Goal: Information Seeking & Learning: Learn about a topic

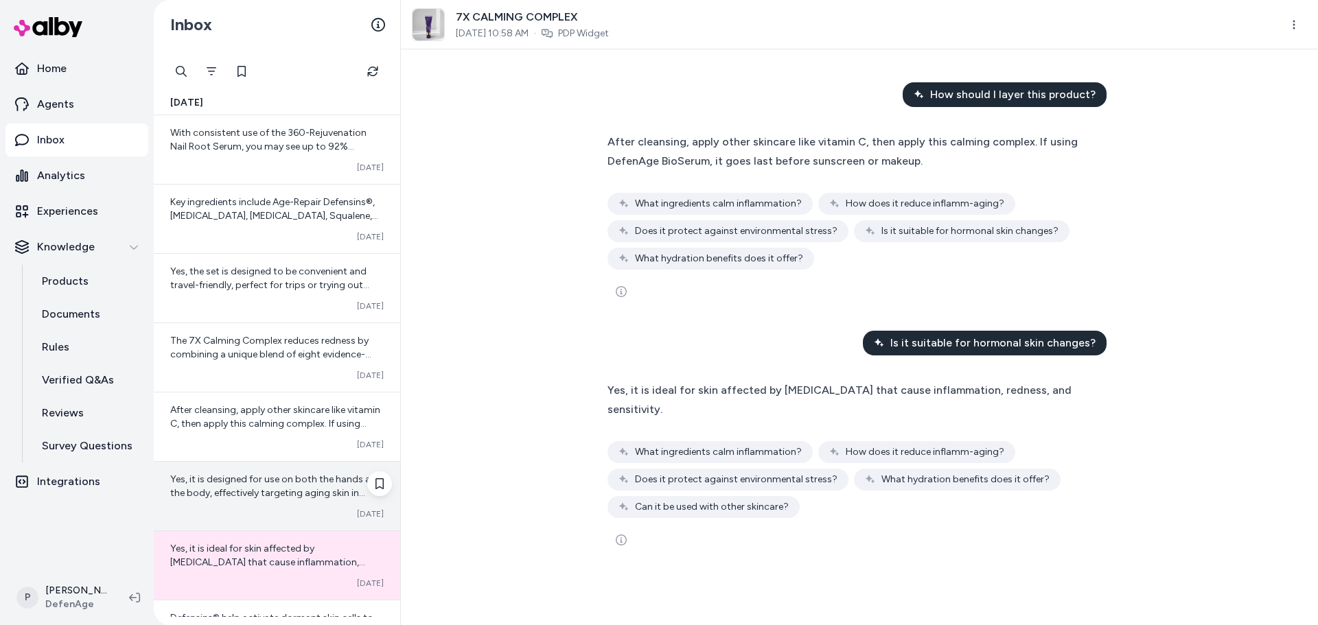
click at [251, 492] on span "Yes, it is designed for use on both the hands and the body, effectively targeti…" at bounding box center [276, 493] width 212 height 39
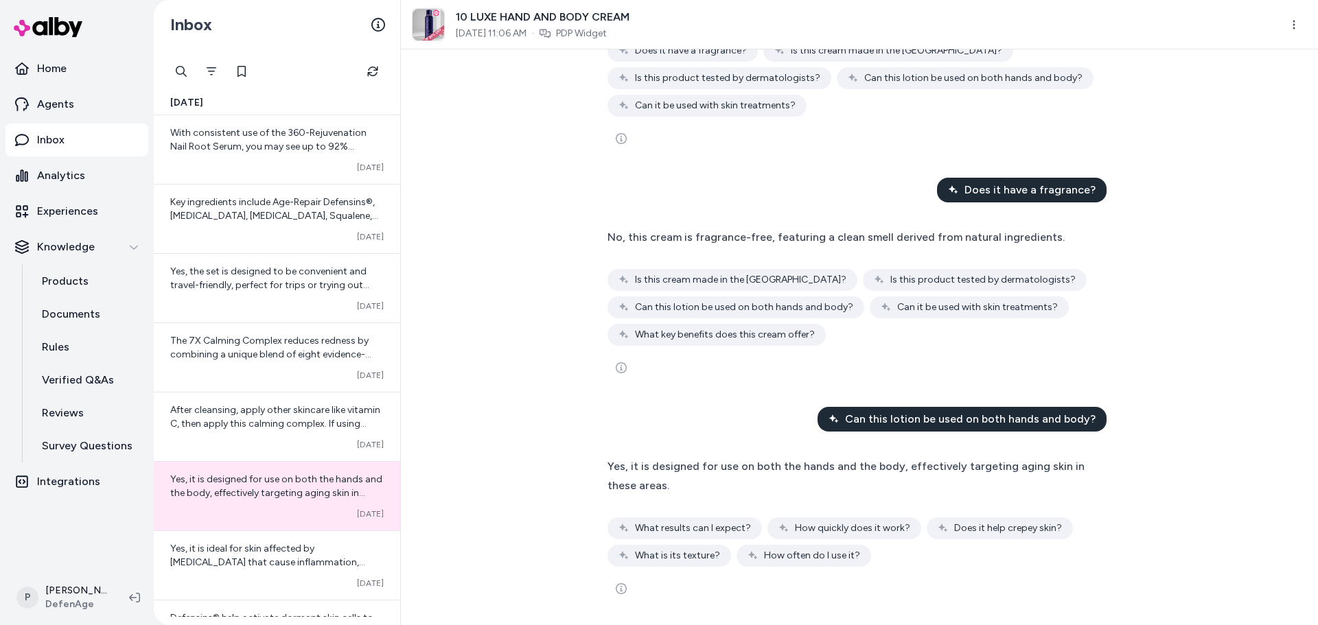
scroll to position [175, 0]
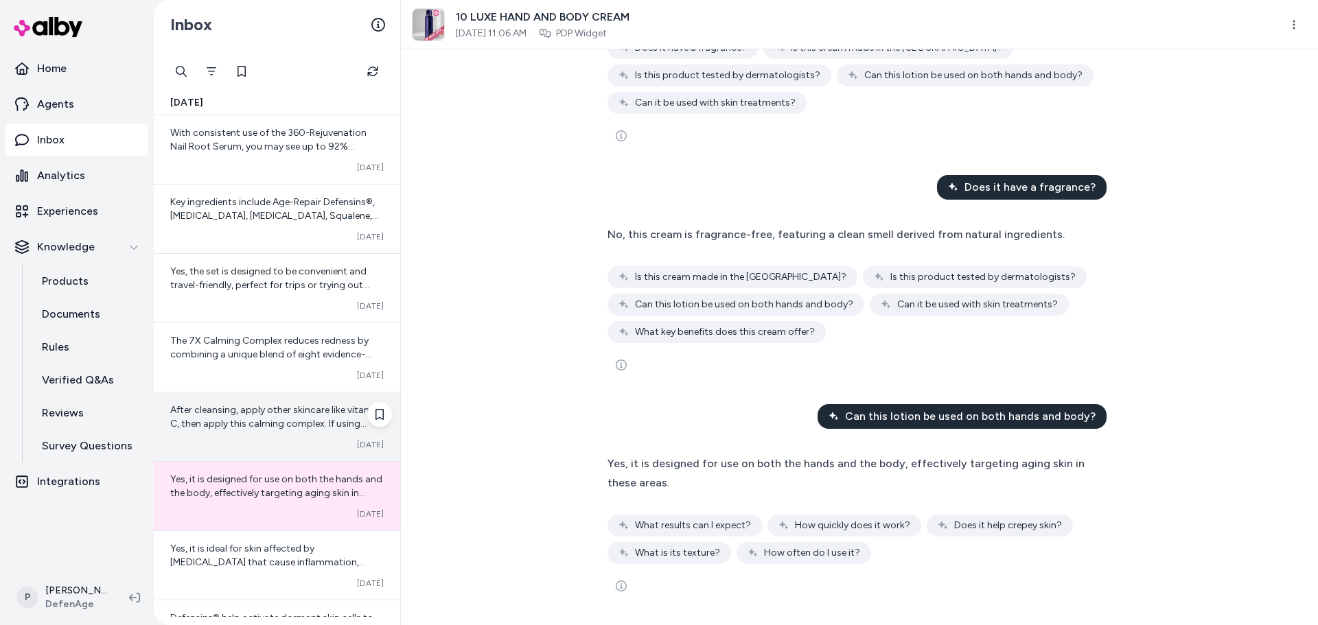
click at [227, 405] on span "After cleansing, apply other skincare like vitamin C, then apply this calming c…" at bounding box center [275, 430] width 210 height 53
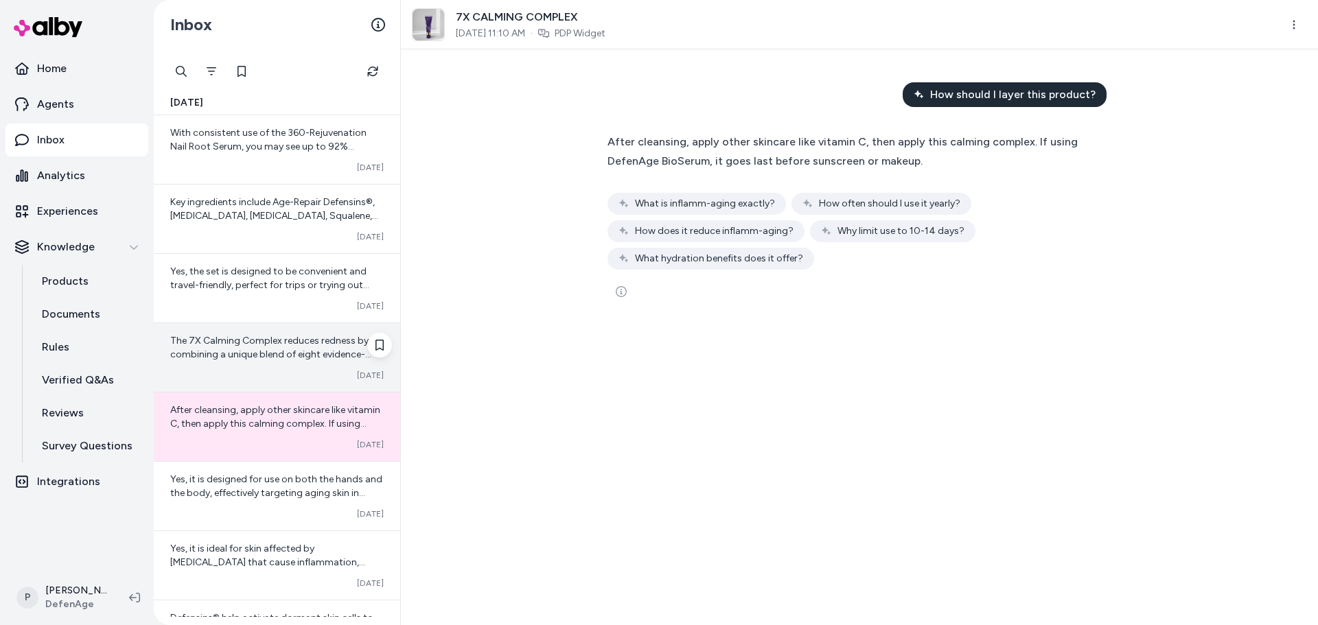
click at [262, 362] on div "The 7X Calming Complex reduces redness by combining a unique blend of eight evi…" at bounding box center [277, 357] width 246 height 69
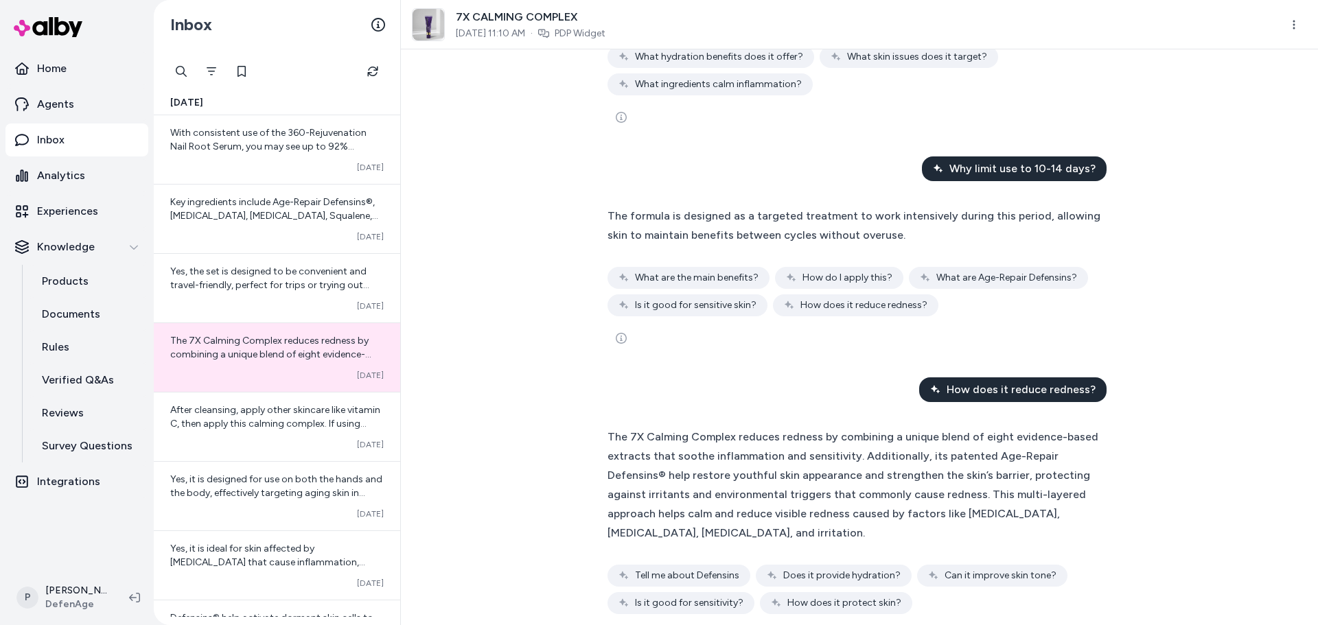
scroll to position [454, 0]
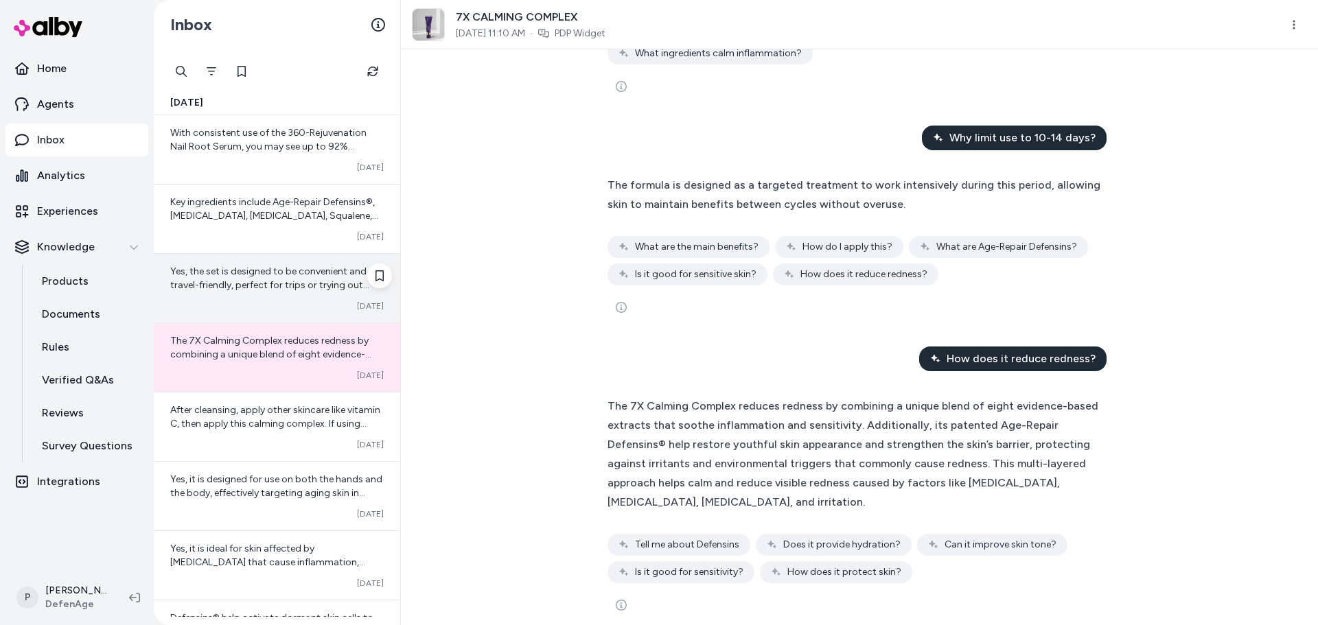
click at [286, 289] on span "Yes, the set is designed to be convenient and travel-friendly, perfect for trip…" at bounding box center [269, 285] width 199 height 39
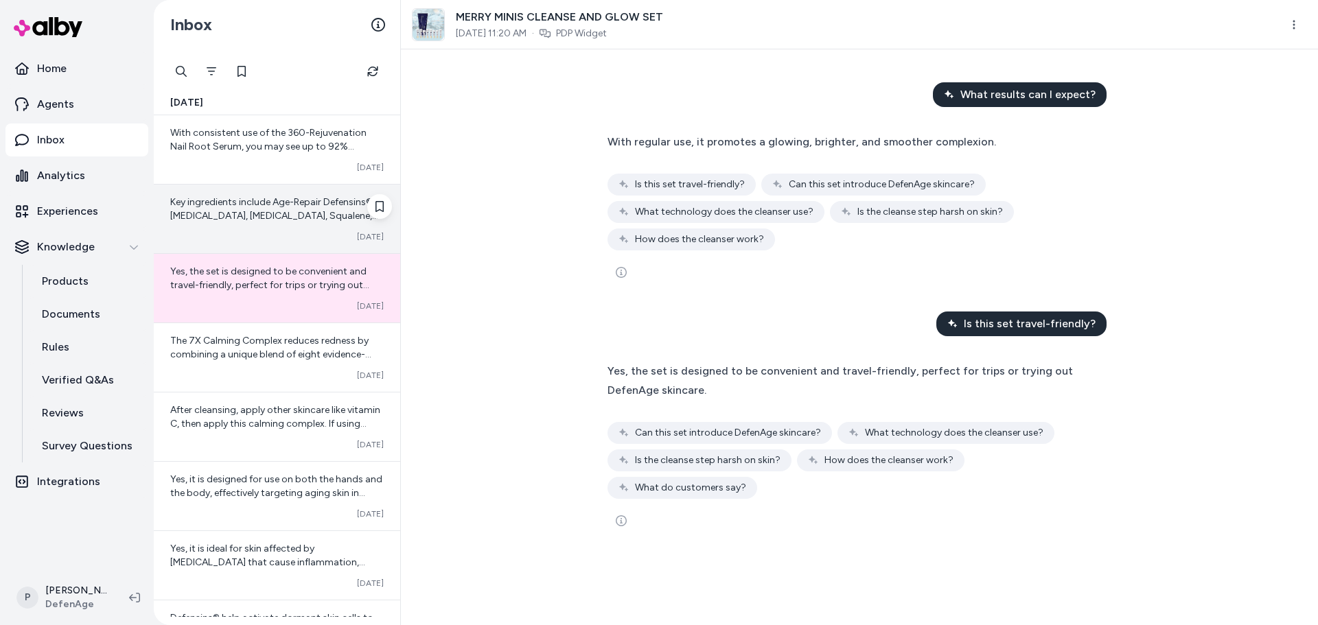
click at [265, 215] on span "Key ingredients include Age-Repair Defensins®, [MEDICAL_DATA], [MEDICAL_DATA], …" at bounding box center [274, 222] width 208 height 53
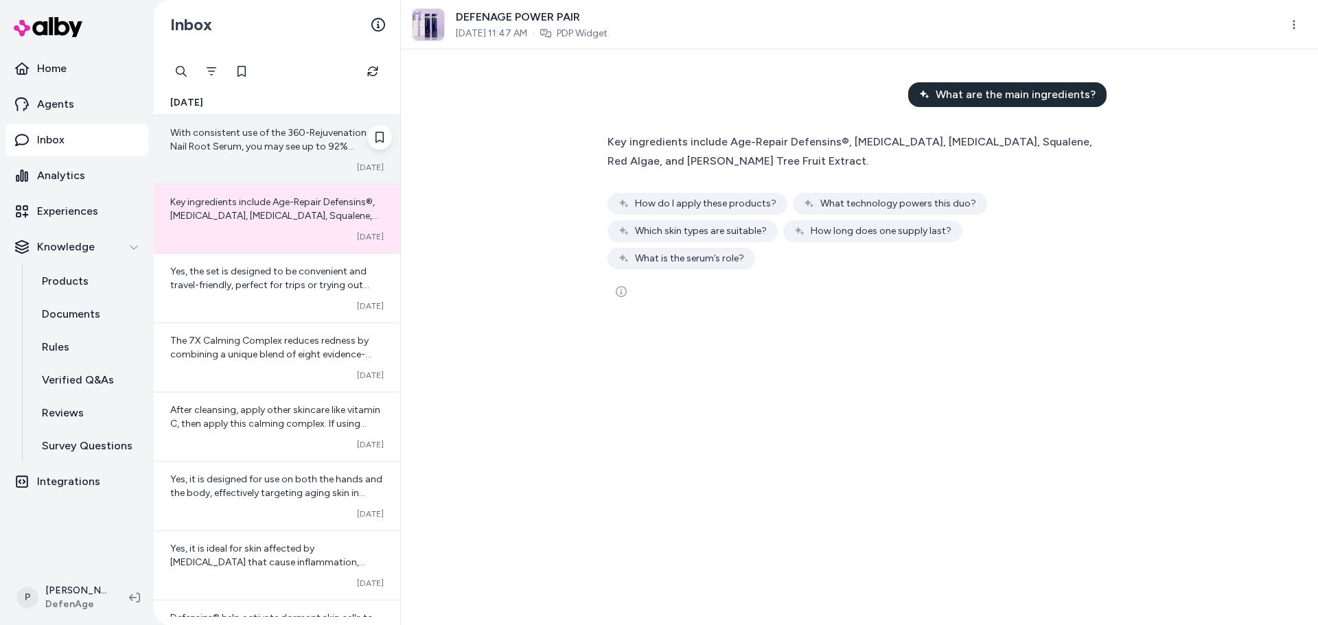
click at [304, 157] on div "With consistent use of the 360-Rejuvenation Nail Root Serum, you may see up to …" at bounding box center [277, 149] width 246 height 69
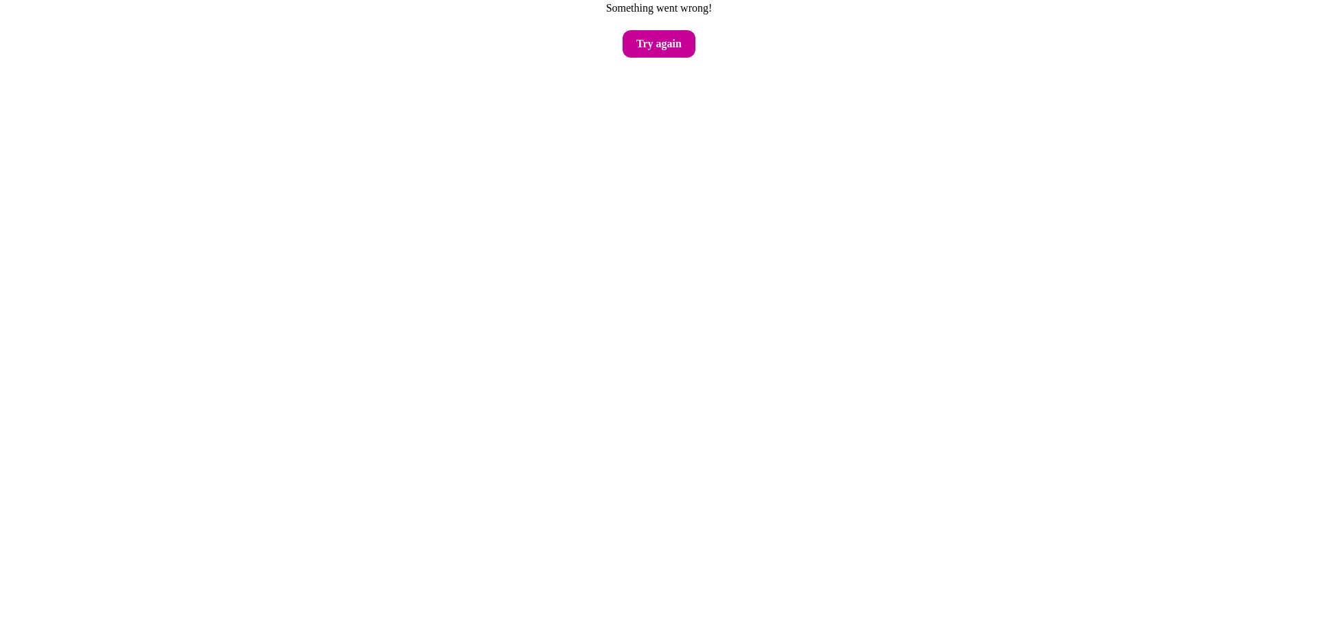
click at [658, 45] on button "Try again" at bounding box center [659, 43] width 73 height 27
click at [671, 47] on button "Try again" at bounding box center [659, 43] width 73 height 27
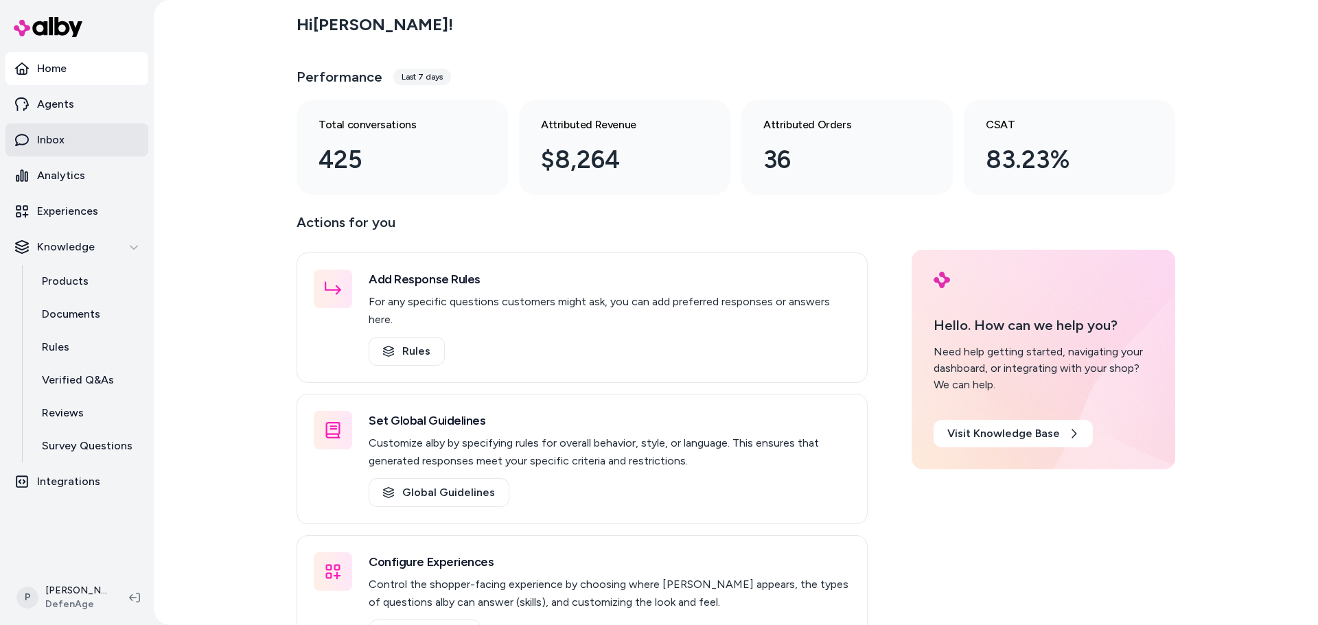
click at [92, 145] on link "Inbox" at bounding box center [76, 140] width 143 height 33
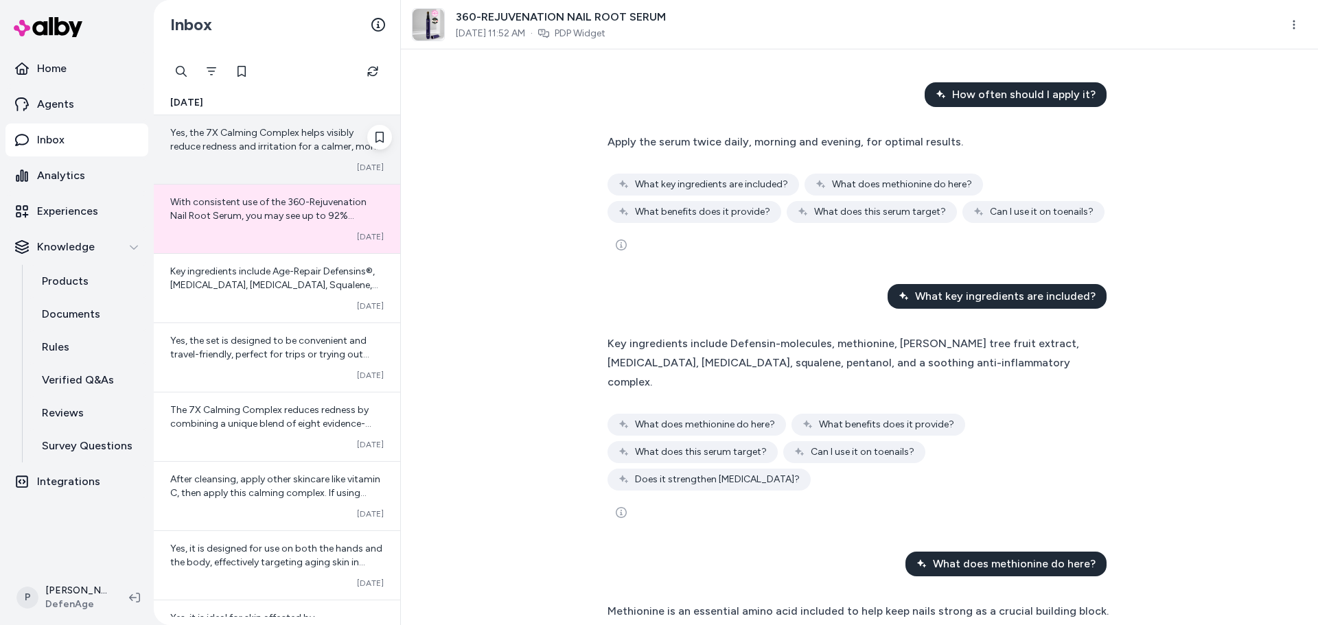
click at [211, 145] on span "Yes, the 7X Calming Complex helps visibly reduce redness and irritation for a c…" at bounding box center [275, 146] width 210 height 39
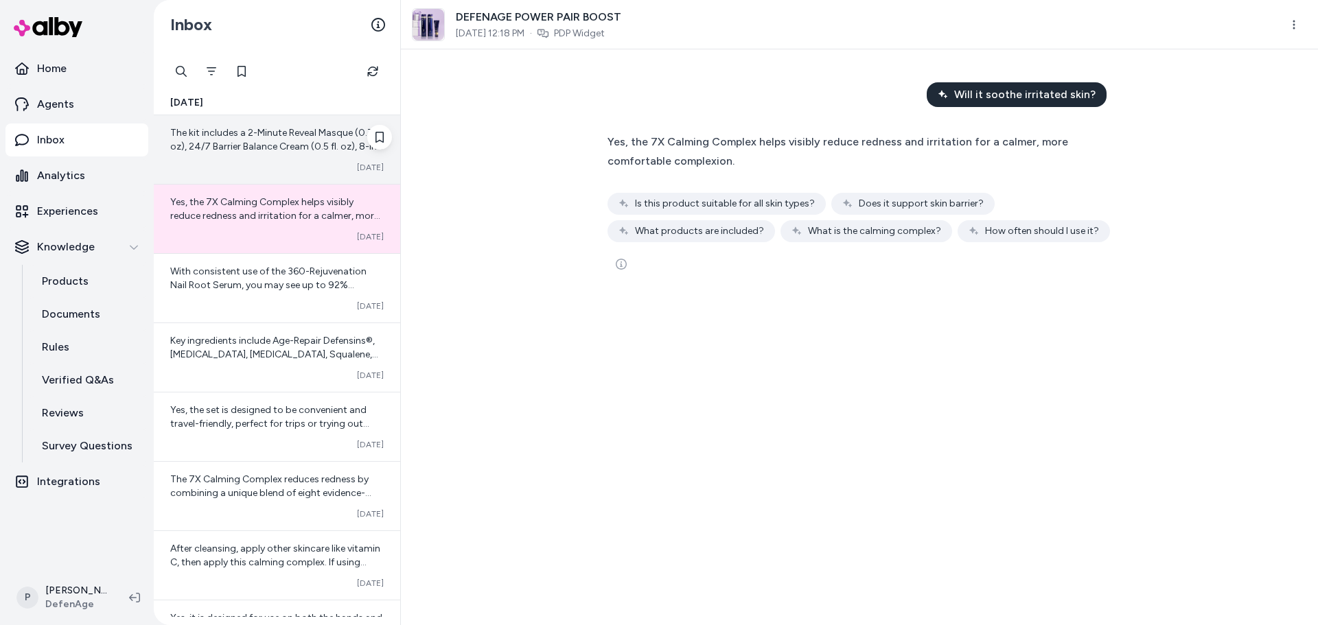
click at [246, 135] on span "The kit includes a 2-Minute Reveal Masque (0.75 oz), 24/7 Barrier Balance Cream…" at bounding box center [276, 146] width 213 height 39
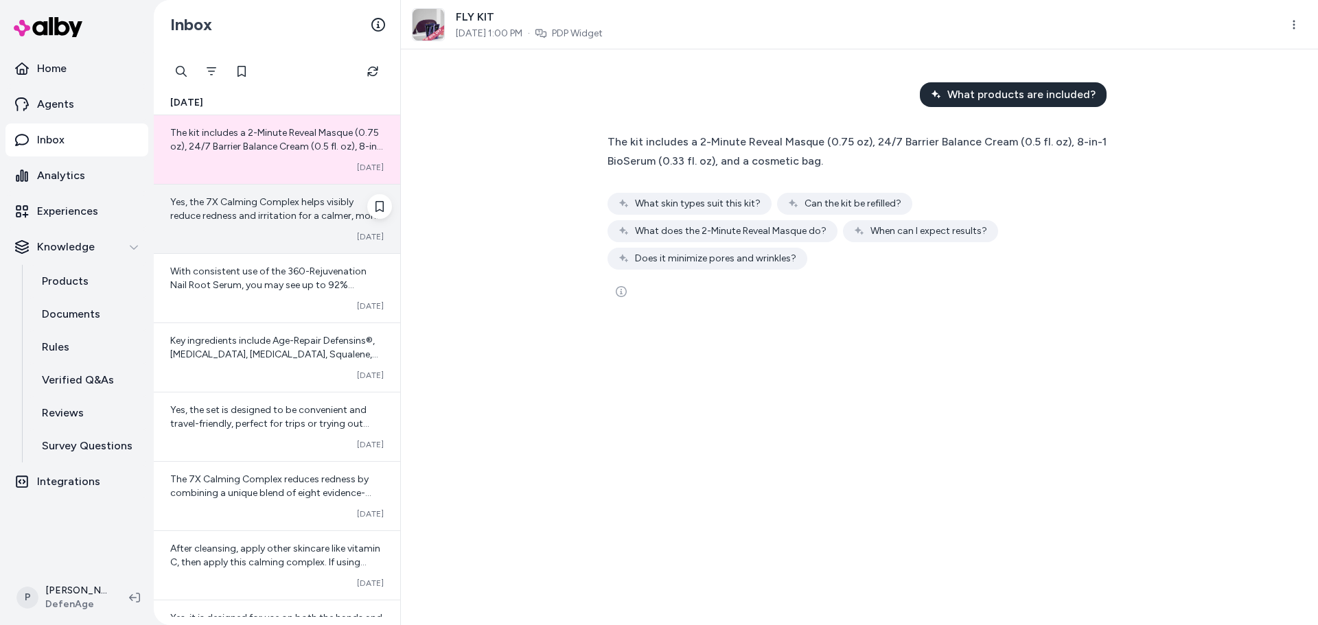
click at [229, 225] on div "Yes, the 7X Calming Complex helps visibly reduce redness and irritation for a c…" at bounding box center [277, 219] width 246 height 69
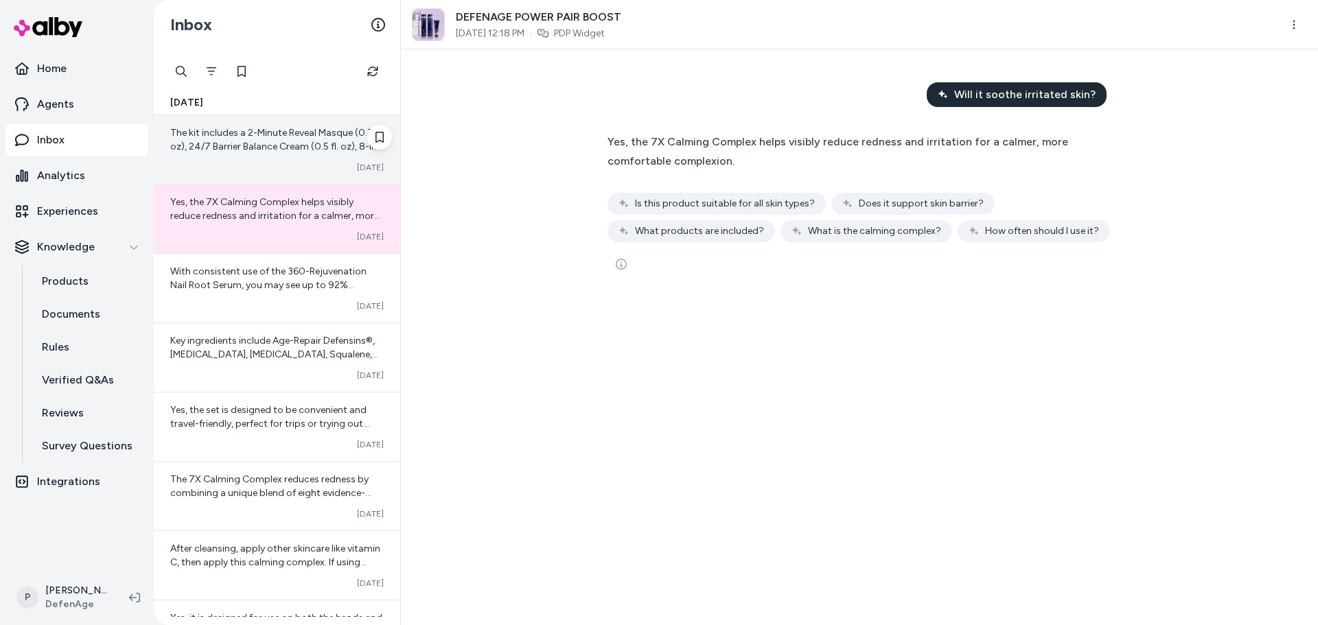
click at [267, 156] on div "The kit includes a 2-Minute Reveal Masque (0.75 oz), 24/7 Barrier Balance Cream…" at bounding box center [277, 149] width 246 height 69
